Goal: Task Accomplishment & Management: Complete application form

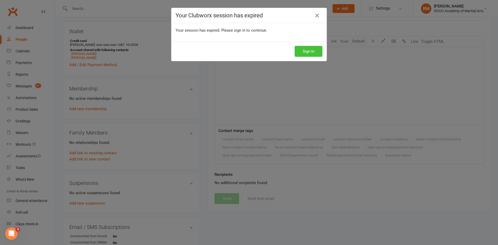
click at [307, 53] on button "Sign In" at bounding box center [309, 51] width 28 height 11
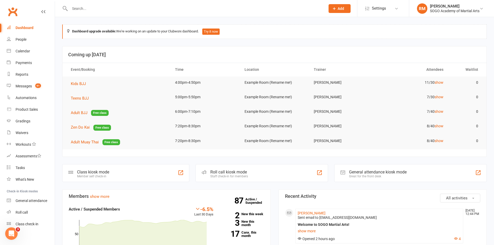
click at [345, 10] on button "Add" at bounding box center [340, 8] width 22 height 9
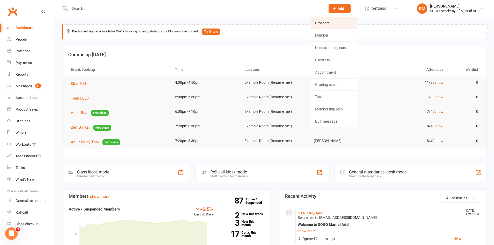
click at [328, 23] on link "Prospect" at bounding box center [334, 23] width 46 height 12
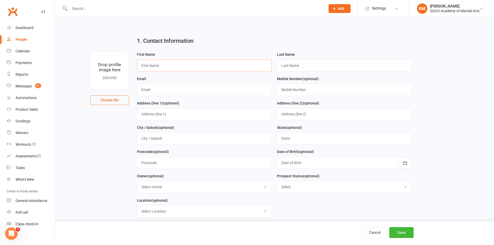
click at [177, 65] on input "text" at bounding box center [204, 66] width 135 height 12
type input "[PERSON_NAME]"
type input "?"
paste input "[EMAIL_ADDRESS][DOMAIN_NAME]"
type input "[EMAIL_ADDRESS][DOMAIN_NAME]"
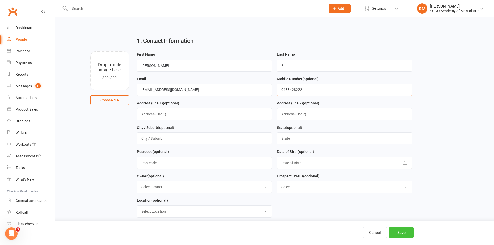
type input "0488428222"
click at [399, 231] on button "Save" at bounding box center [401, 232] width 24 height 11
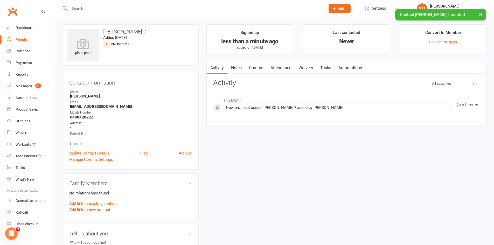
click at [260, 68] on link "Comms" at bounding box center [256, 68] width 22 height 12
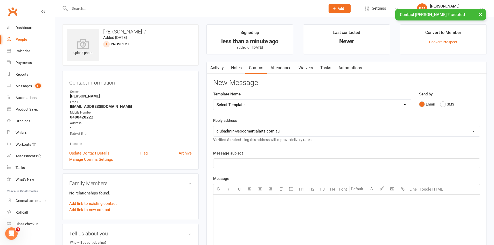
click at [275, 106] on select "Select Template [Email] 01. Junior Enquiry 1 Week FREE Zipleads Call Booked [Em…" at bounding box center [312, 105] width 198 height 10
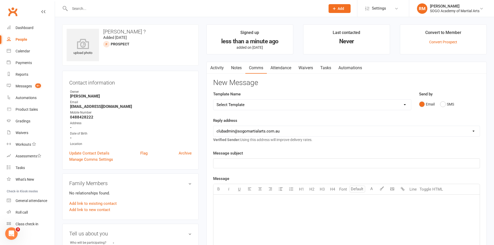
select select "1"
click at [213, 100] on select "Select Template [Email] 01. Junior Enquiry 1 Week FREE Zipleads Call Booked [Em…" at bounding box center [312, 105] width 198 height 10
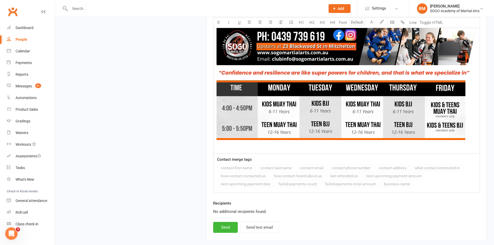
scroll to position [577, 0]
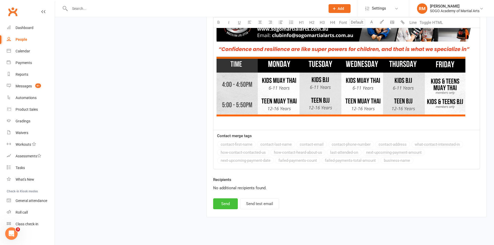
click at [224, 203] on button "Send" at bounding box center [225, 203] width 25 height 11
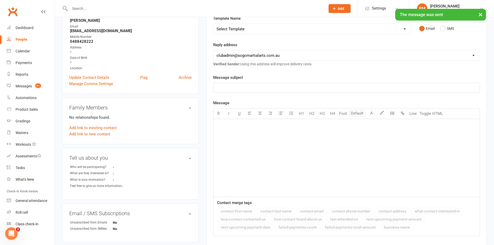
scroll to position [0, 0]
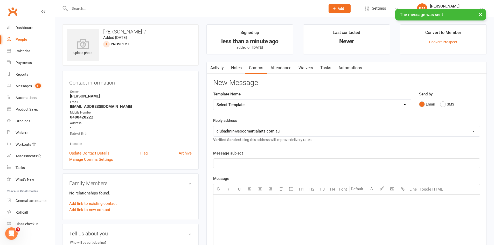
drag, startPoint x: 338, startPoint y: 105, endPoint x: 336, endPoint y: 108, distance: 4.5
click at [338, 105] on select "Select Template [Email] 01. Junior Enquiry 1 Week FREE Zipleads Call Booked [Em…" at bounding box center [312, 105] width 198 height 10
select select "10"
click at [213, 100] on select "Select Template [Email] 01. Junior Enquiry 1 Week FREE Zipleads Call Booked [Em…" at bounding box center [312, 105] width 198 height 10
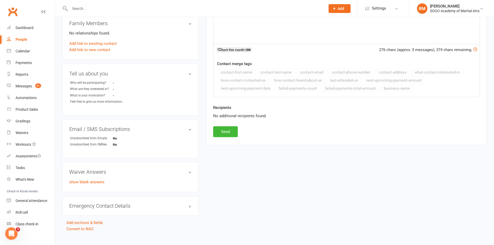
scroll to position [168, 0]
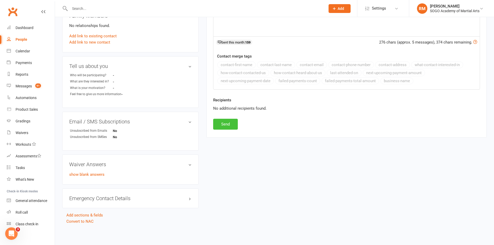
click at [222, 126] on button "Send" at bounding box center [225, 124] width 25 height 11
select select
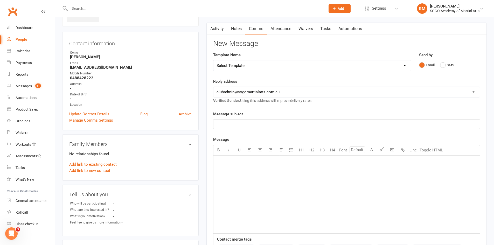
scroll to position [0, 0]
